Goal: Task Accomplishment & Management: Use online tool/utility

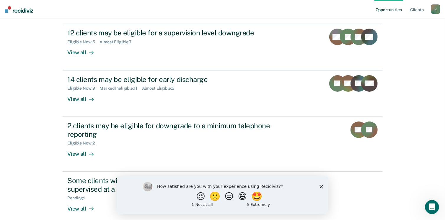
scroll to position [135, 0]
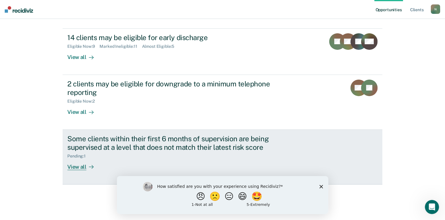
click at [210, 141] on div "Some clients within their first 6 months of supervision are being supervised at…" at bounding box center [170, 143] width 207 height 17
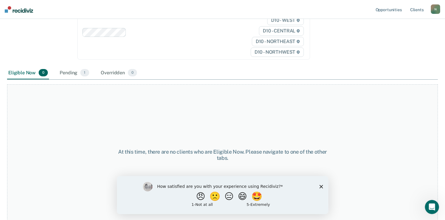
scroll to position [68, 0]
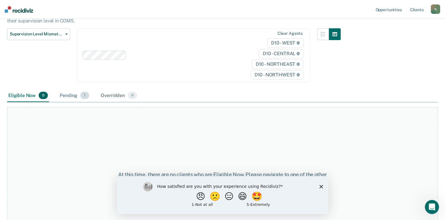
click at [68, 92] on div "Pending 1" at bounding box center [74, 96] width 32 height 13
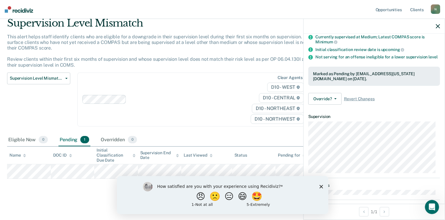
scroll to position [49, 0]
click at [331, 104] on button "Override?" at bounding box center [324, 99] width 33 height 12
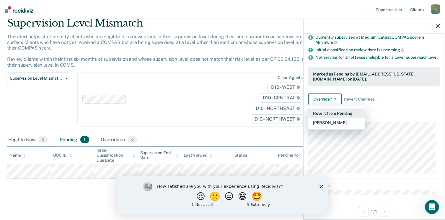
click at [331, 115] on button "Revert from Pending" at bounding box center [336, 113] width 57 height 9
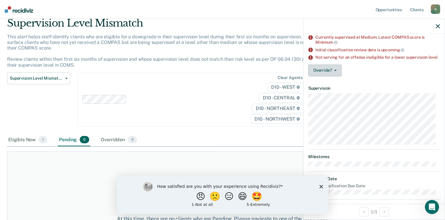
click at [334, 71] on icon "button" at bounding box center [335, 70] width 2 height 1
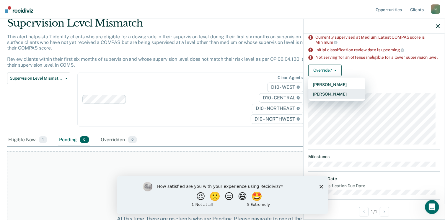
click at [332, 97] on button "[PERSON_NAME]" at bounding box center [336, 94] width 57 height 9
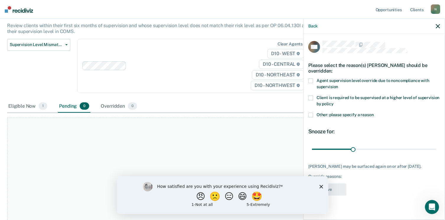
scroll to position [57, 0]
click at [310, 113] on span at bounding box center [310, 115] width 5 height 5
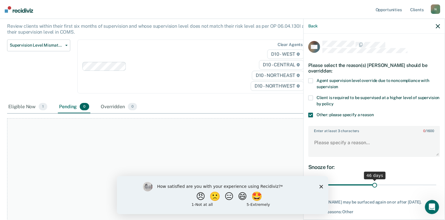
drag, startPoint x: 351, startPoint y: 183, endPoint x: 372, endPoint y: 181, distance: 21.0
type input "46"
click at [372, 181] on input "range" at bounding box center [374, 185] width 125 height 10
click at [322, 144] on textarea "Enter at least 3 characters 0 / 1600" at bounding box center [374, 146] width 131 height 22
paste textarea "he COMPAS recommendation is LOW however the supervision level will be set to ME…"
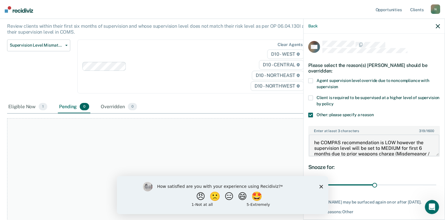
scroll to position [0, 0]
click at [314, 143] on textarea "he COMPAS recommendation is LOW however the supervision level will be set to ME…" at bounding box center [374, 146] width 131 height 22
type textarea "The COMPAS recommendation is LOW however the supervision level will be set to M…"
drag, startPoint x: 371, startPoint y: 184, endPoint x: 445, endPoint y: 182, distance: 73.9
type input "90"
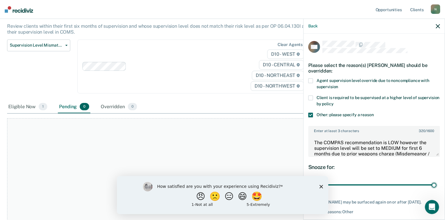
click at [437, 182] on input "range" at bounding box center [374, 185] width 125 height 10
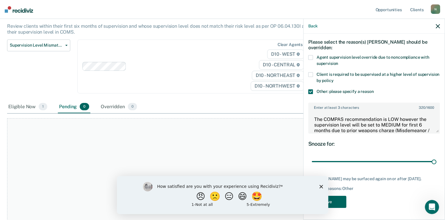
click at [343, 199] on button "Save" at bounding box center [327, 202] width 38 height 12
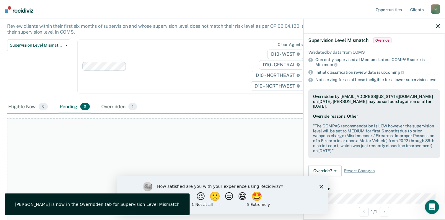
click at [320, 186] on polygon "Close survey" at bounding box center [321, 187] width 4 height 4
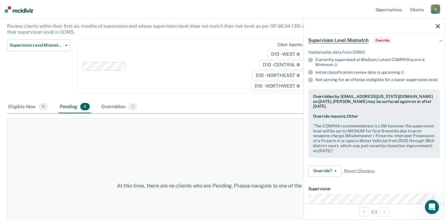
click at [437, 29] on div at bounding box center [374, 26] width 141 height 15
click at [437, 27] on icon "button" at bounding box center [438, 26] width 4 height 4
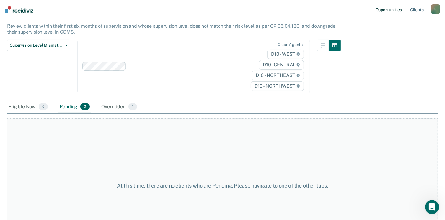
click at [393, 11] on link "Opportunities" at bounding box center [389, 9] width 29 height 19
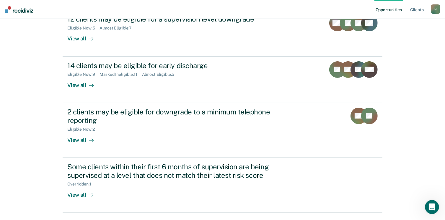
scroll to position [106, 0]
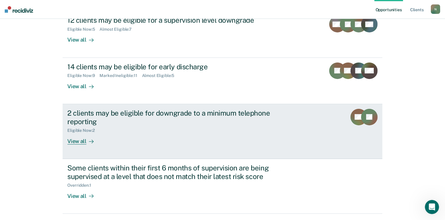
click at [247, 114] on div "2 clients may be eligible for downgrade to a minimum telephone reporting" at bounding box center [170, 117] width 207 height 17
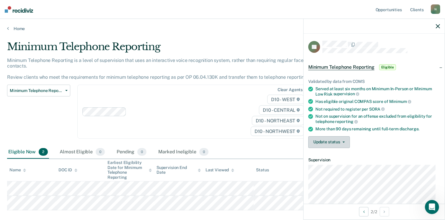
click at [345, 139] on button "Update status" at bounding box center [329, 142] width 42 height 12
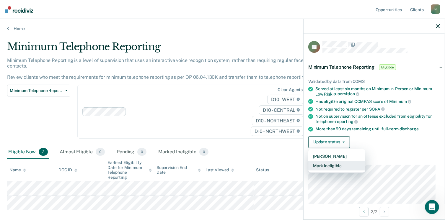
click at [340, 163] on button "Mark Ineligible" at bounding box center [336, 165] width 57 height 9
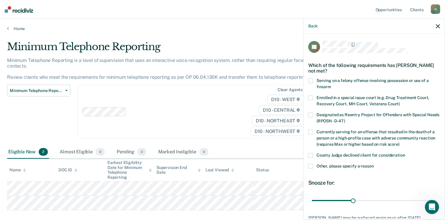
click at [313, 165] on span at bounding box center [310, 166] width 5 height 5
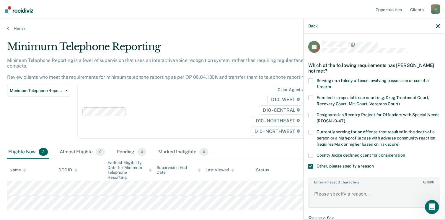
click at [321, 194] on textarea "Enter at least 3 characters 0 / 1600" at bounding box center [374, 197] width 131 height 22
type textarea "N"
click at [339, 200] on textarea "Enter at least 3 characters 0 / 1600" at bounding box center [374, 197] width 131 height 22
paste textarea "the probationer cannot be discharged early, as his community service activity l…"
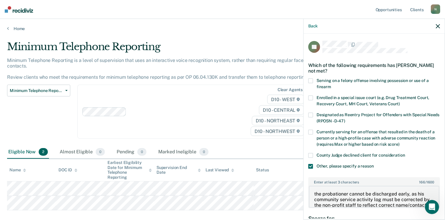
scroll to position [6, 0]
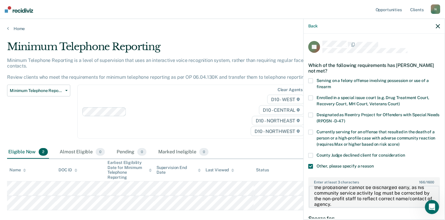
click at [316, 187] on textarea "the probationer cannot be discharged early, as his community service activity l…" at bounding box center [374, 197] width 131 height 22
click at [408, 188] on textarea "The probationer cannot be discharged early, as his community service activity l…" at bounding box center [374, 197] width 131 height 22
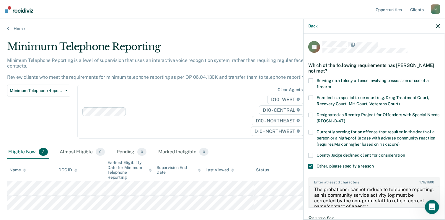
type textarea "The probationer cannot reduce to telephone reporting, as his community service …"
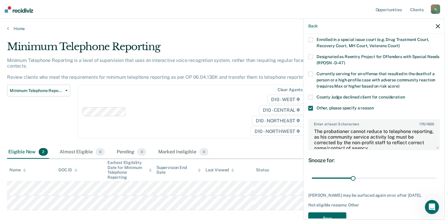
scroll to position [64, 0]
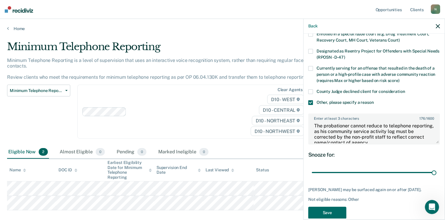
drag, startPoint x: 352, startPoint y: 172, endPoint x: 434, endPoint y: 170, distance: 81.8
type input "90"
click at [434, 170] on input "range" at bounding box center [374, 173] width 125 height 10
click at [318, 213] on button "Save" at bounding box center [327, 213] width 38 height 12
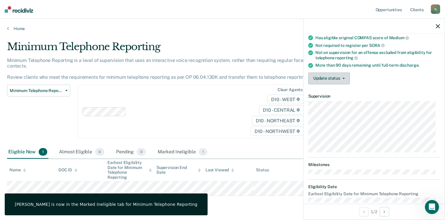
click at [329, 76] on button "Update status" at bounding box center [329, 79] width 42 height 12
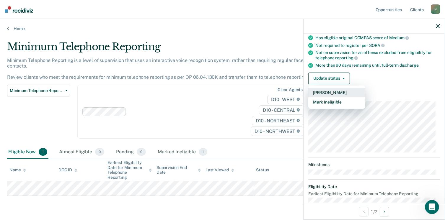
click at [328, 90] on button "[PERSON_NAME]" at bounding box center [336, 92] width 57 height 9
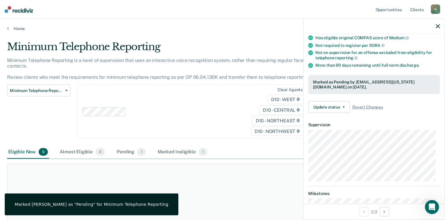
click at [439, 27] on icon "button" at bounding box center [438, 26] width 4 height 4
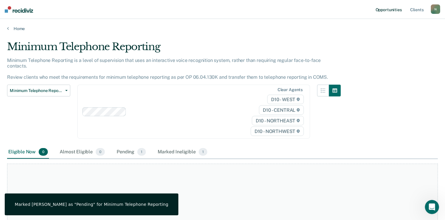
click at [393, 11] on link "Opportunities" at bounding box center [389, 9] width 29 height 19
